Goal: Complete application form

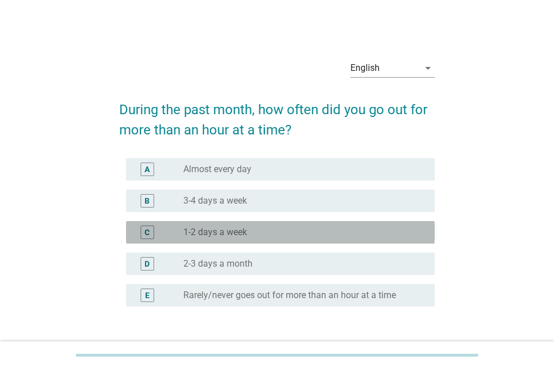
click at [222, 236] on label "1-2 days a week" at bounding box center [215, 232] width 64 height 11
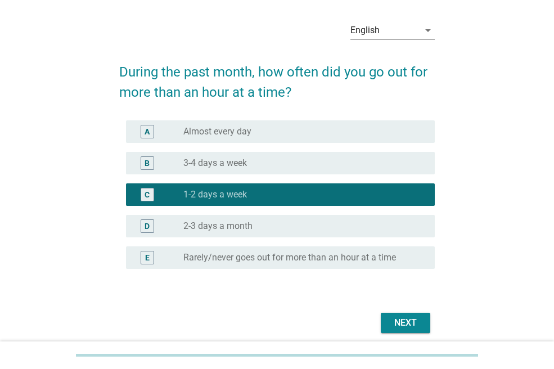
scroll to position [82, 0]
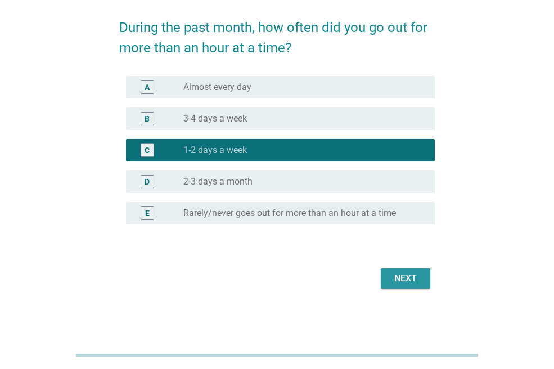
drag, startPoint x: 408, startPoint y: 279, endPoint x: 387, endPoint y: 277, distance: 20.3
click at [407, 279] on div "Next" at bounding box center [405, 278] width 31 height 13
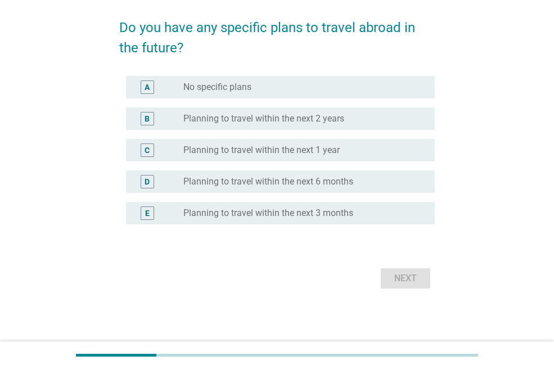
scroll to position [0, 0]
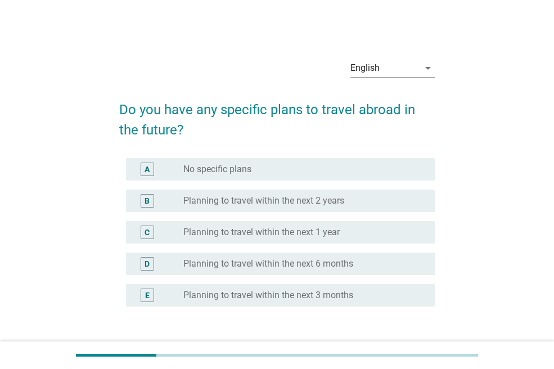
click at [231, 170] on label "No specific plans" at bounding box center [217, 169] width 68 height 11
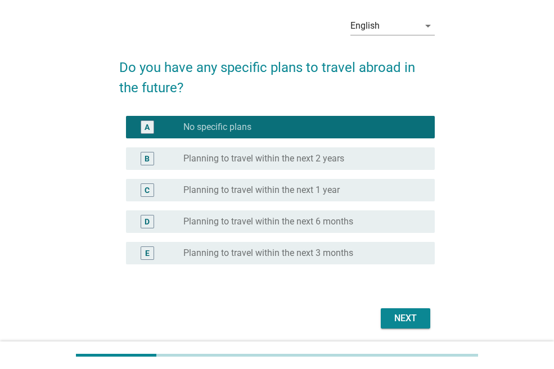
scroll to position [82, 0]
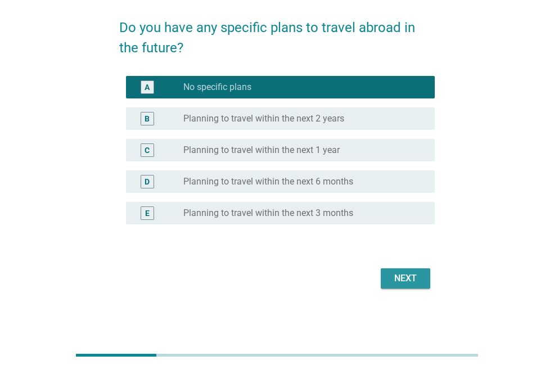
click at [403, 273] on div "Next" at bounding box center [405, 278] width 31 height 13
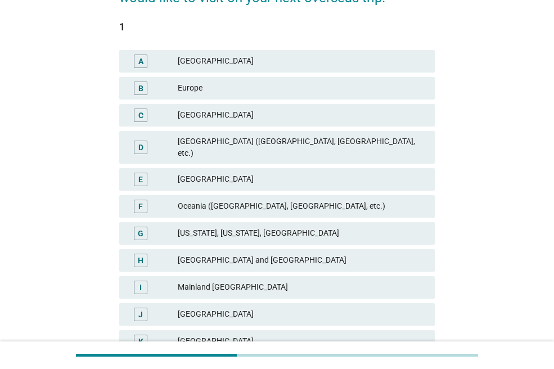
scroll to position [112, 0]
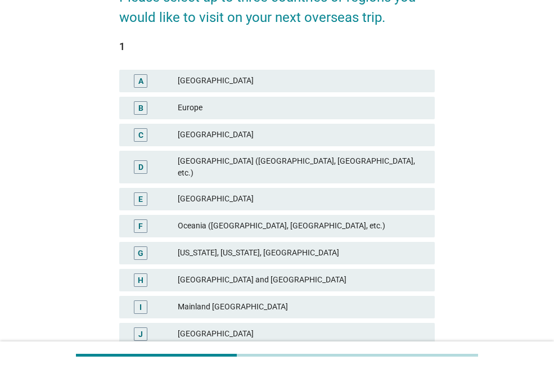
click at [193, 112] on div "Europe" at bounding box center [302, 107] width 248 height 13
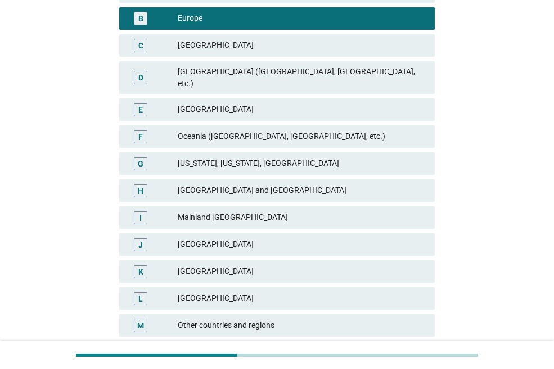
scroll to position [282, 0]
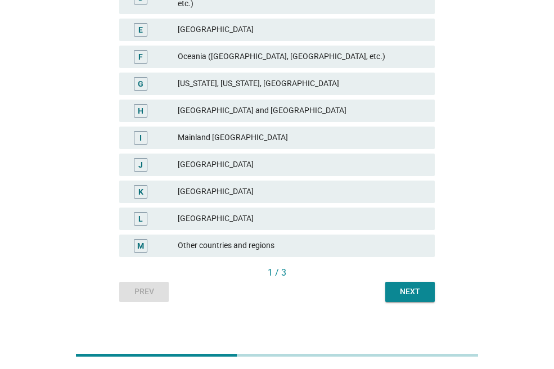
click at [412, 286] on div "Next" at bounding box center [409, 292] width 31 height 12
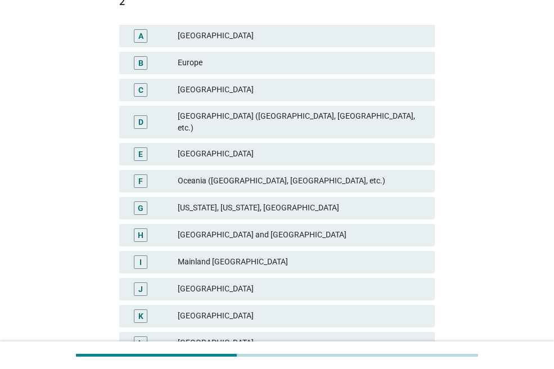
scroll to position [169, 0]
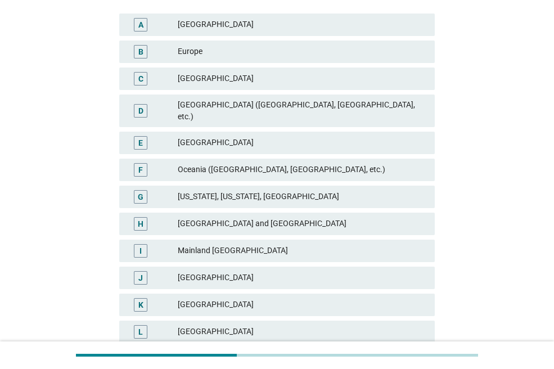
click at [187, 298] on div "[GEOGRAPHIC_DATA]" at bounding box center [302, 304] width 248 height 13
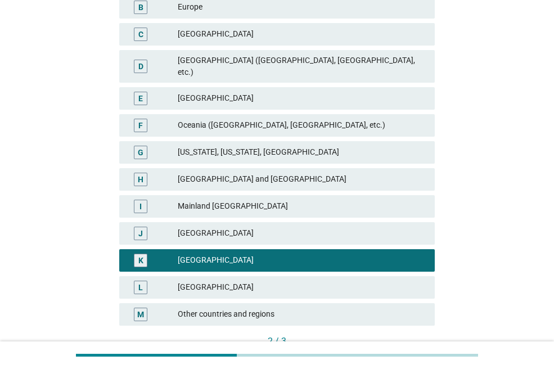
scroll to position [282, 0]
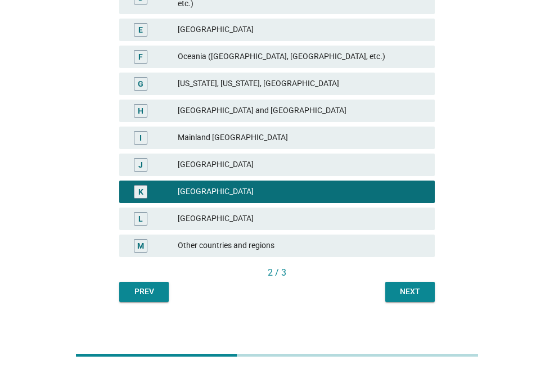
click at [219, 131] on div "Mainland [GEOGRAPHIC_DATA]" at bounding box center [302, 137] width 248 height 13
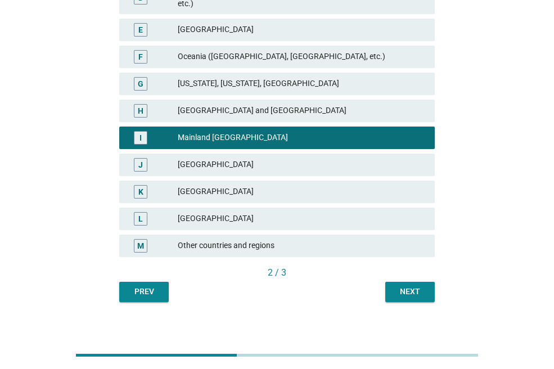
drag, startPoint x: 219, startPoint y: 125, endPoint x: 247, endPoint y: 177, distance: 59.4
click at [247, 185] on div "[GEOGRAPHIC_DATA]" at bounding box center [302, 191] width 248 height 13
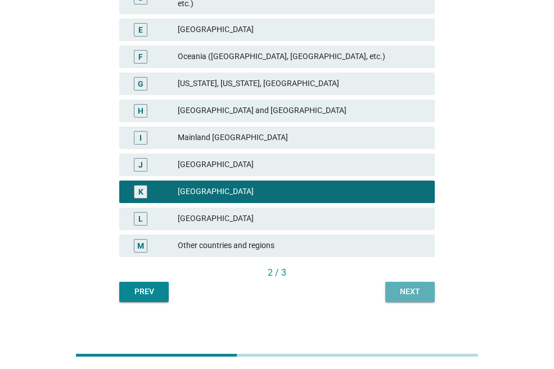
drag, startPoint x: 418, startPoint y: 291, endPoint x: 317, endPoint y: 269, distance: 102.9
click at [416, 291] on button "Next" at bounding box center [409, 292] width 49 height 20
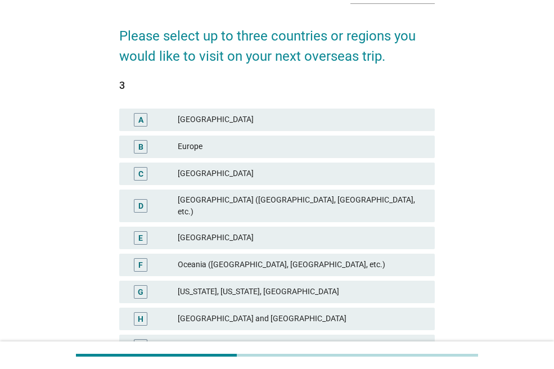
scroll to position [169, 0]
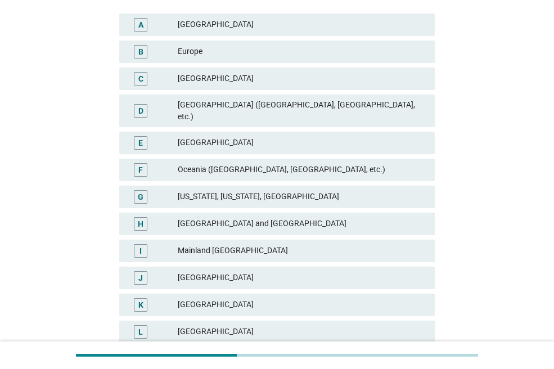
click at [222, 244] on div "Mainland [GEOGRAPHIC_DATA]" at bounding box center [302, 250] width 248 height 13
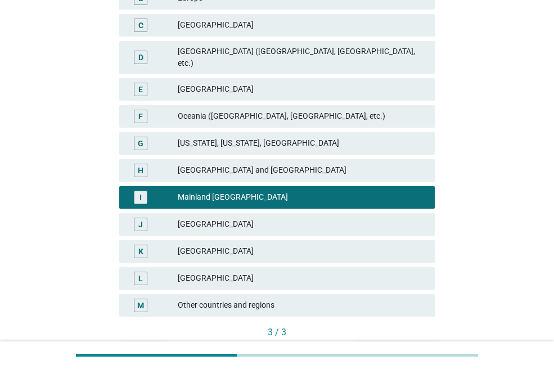
scroll to position [282, 0]
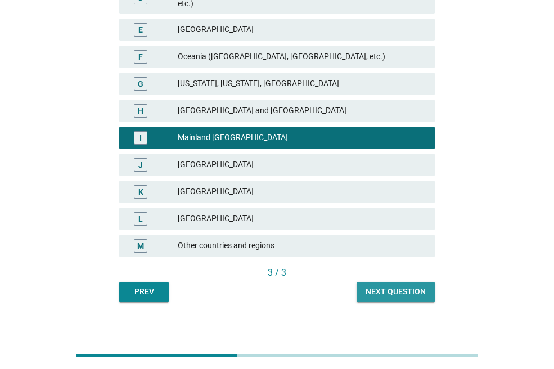
drag, startPoint x: 411, startPoint y: 282, endPoint x: 324, endPoint y: 267, distance: 87.8
click at [410, 286] on div "Next question" at bounding box center [395, 292] width 60 height 12
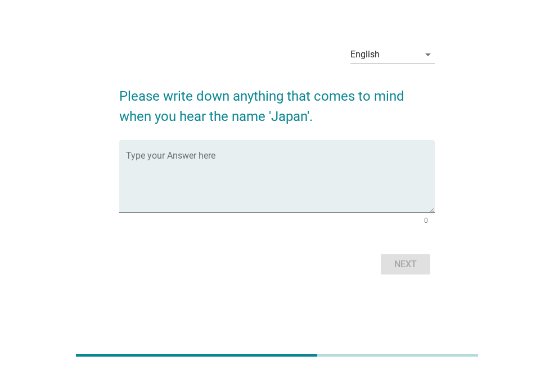
scroll to position [0, 0]
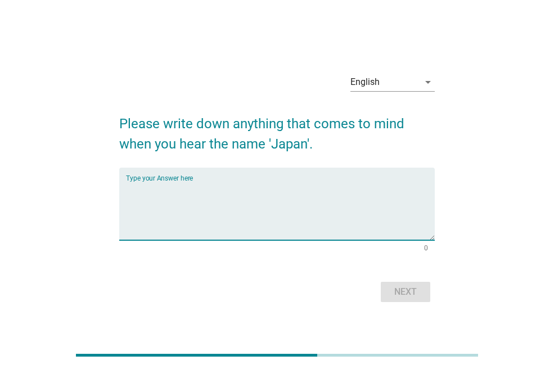
click at [219, 237] on textarea "Type your Answer here" at bounding box center [280, 210] width 309 height 59
type textarea "anime"
drag, startPoint x: 417, startPoint y: 287, endPoint x: 309, endPoint y: 277, distance: 107.9
click at [415, 287] on div "Next" at bounding box center [405, 291] width 31 height 13
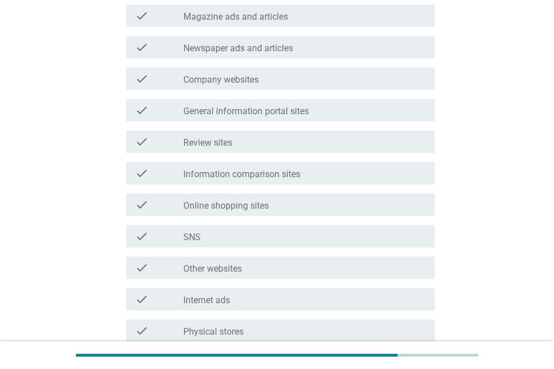
scroll to position [281, 0]
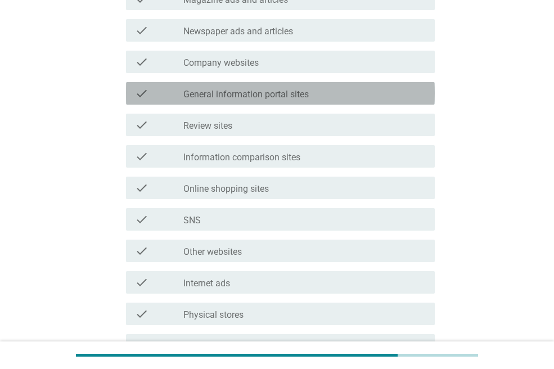
click at [258, 90] on label "General information portal sites" at bounding box center [245, 94] width 125 height 11
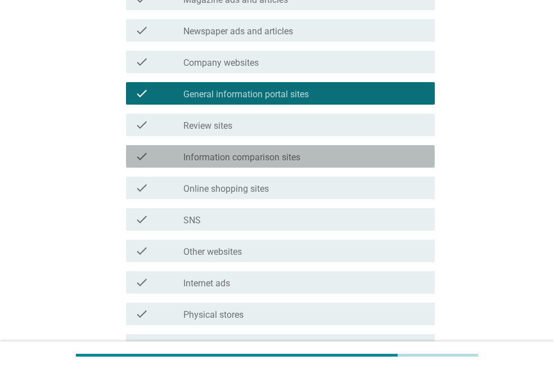
click at [220, 152] on label "Information comparison sites" at bounding box center [241, 157] width 117 height 11
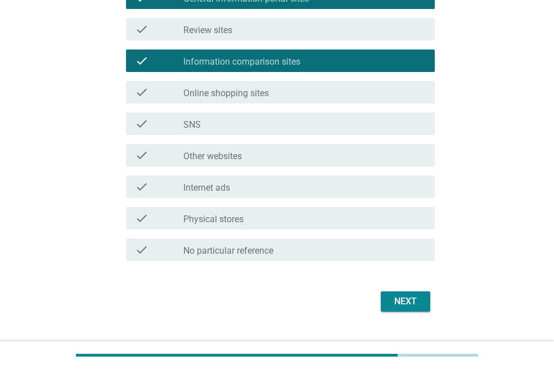
scroll to position [394, 0]
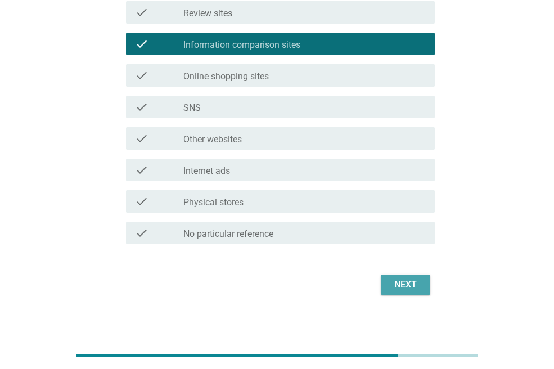
click at [403, 281] on div "Next" at bounding box center [405, 284] width 31 height 13
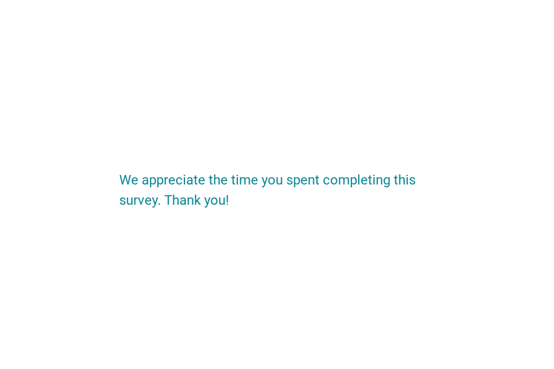
scroll to position [0, 0]
